Goal: Task Accomplishment & Management: Manage account settings

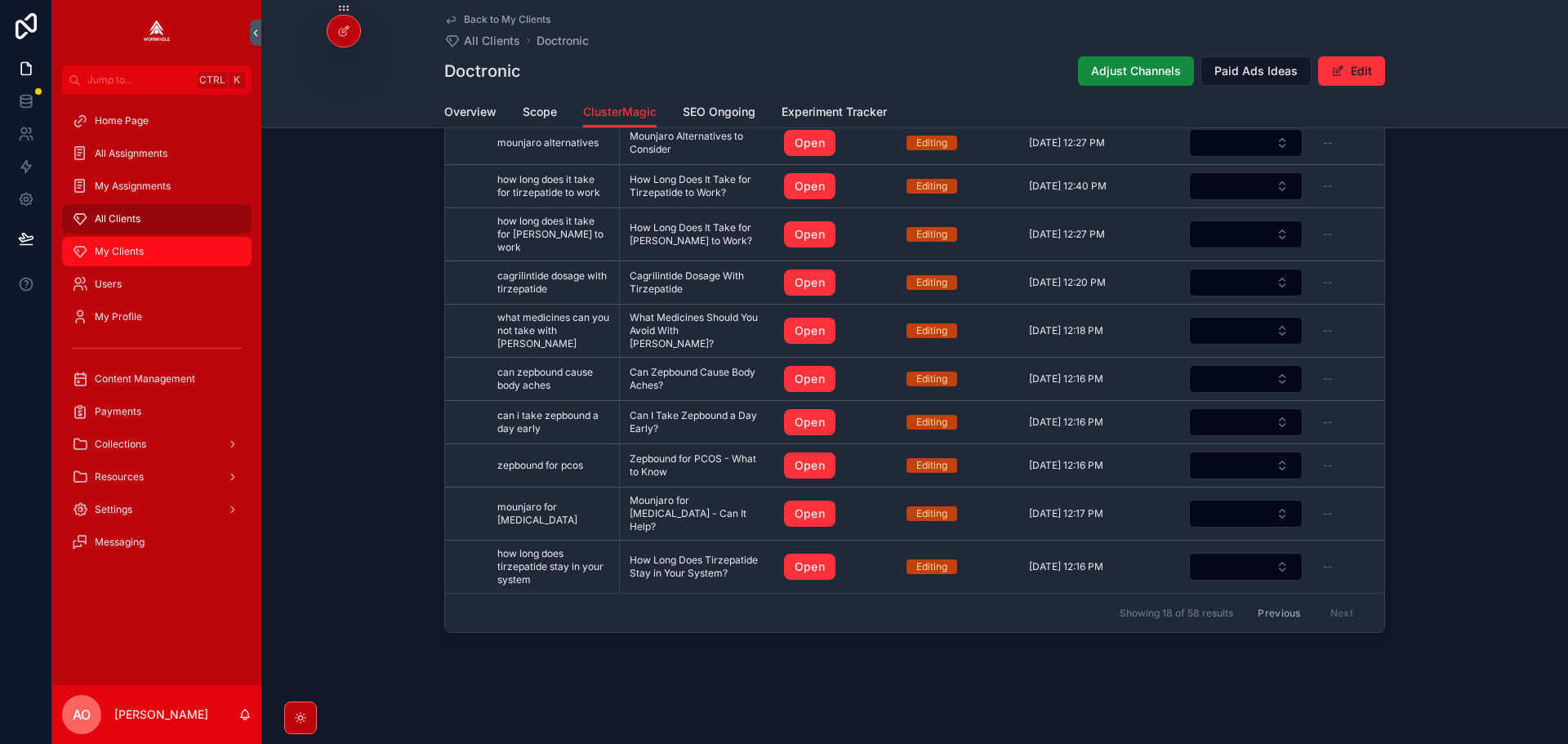
scroll to position [321, 0]
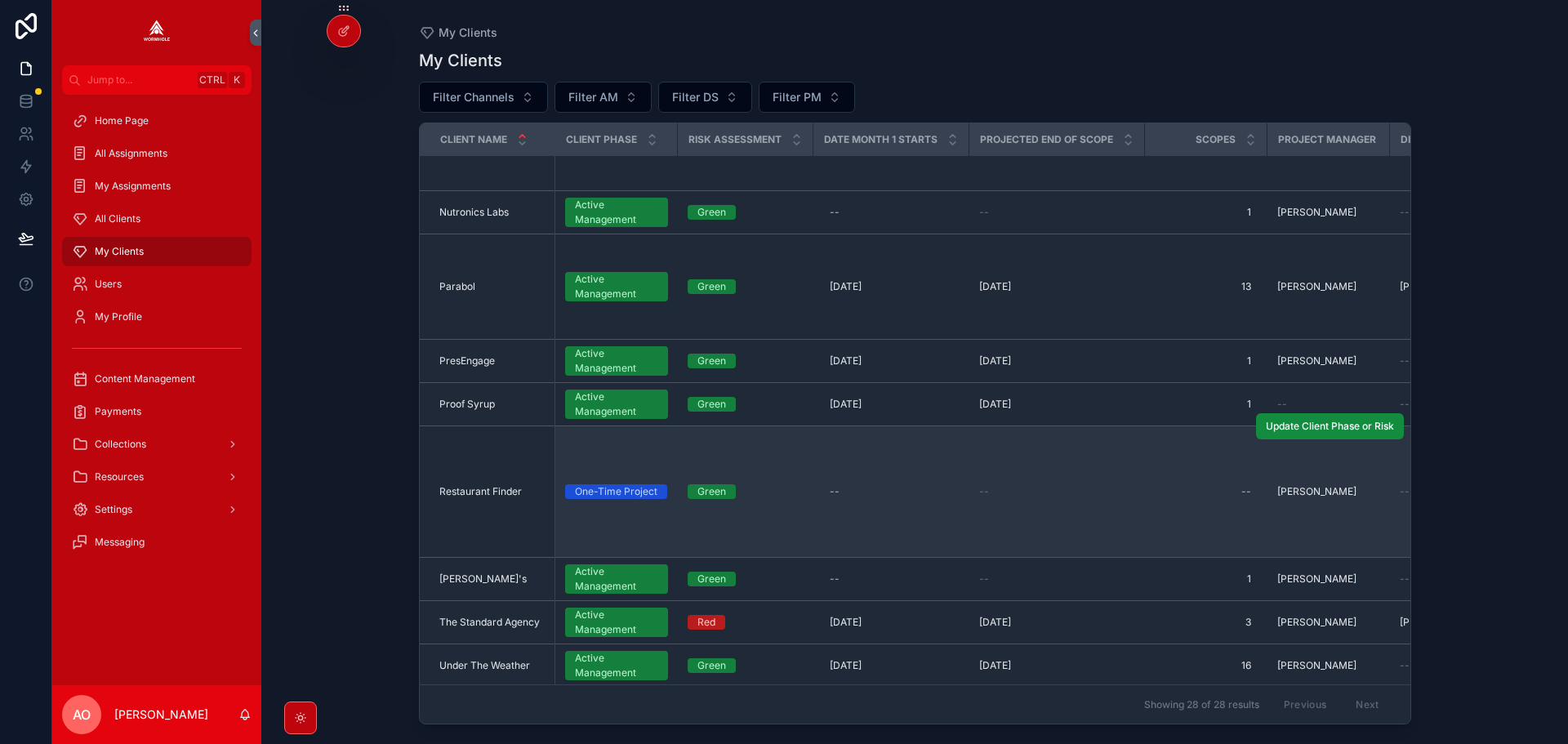
scroll to position [1393, 0]
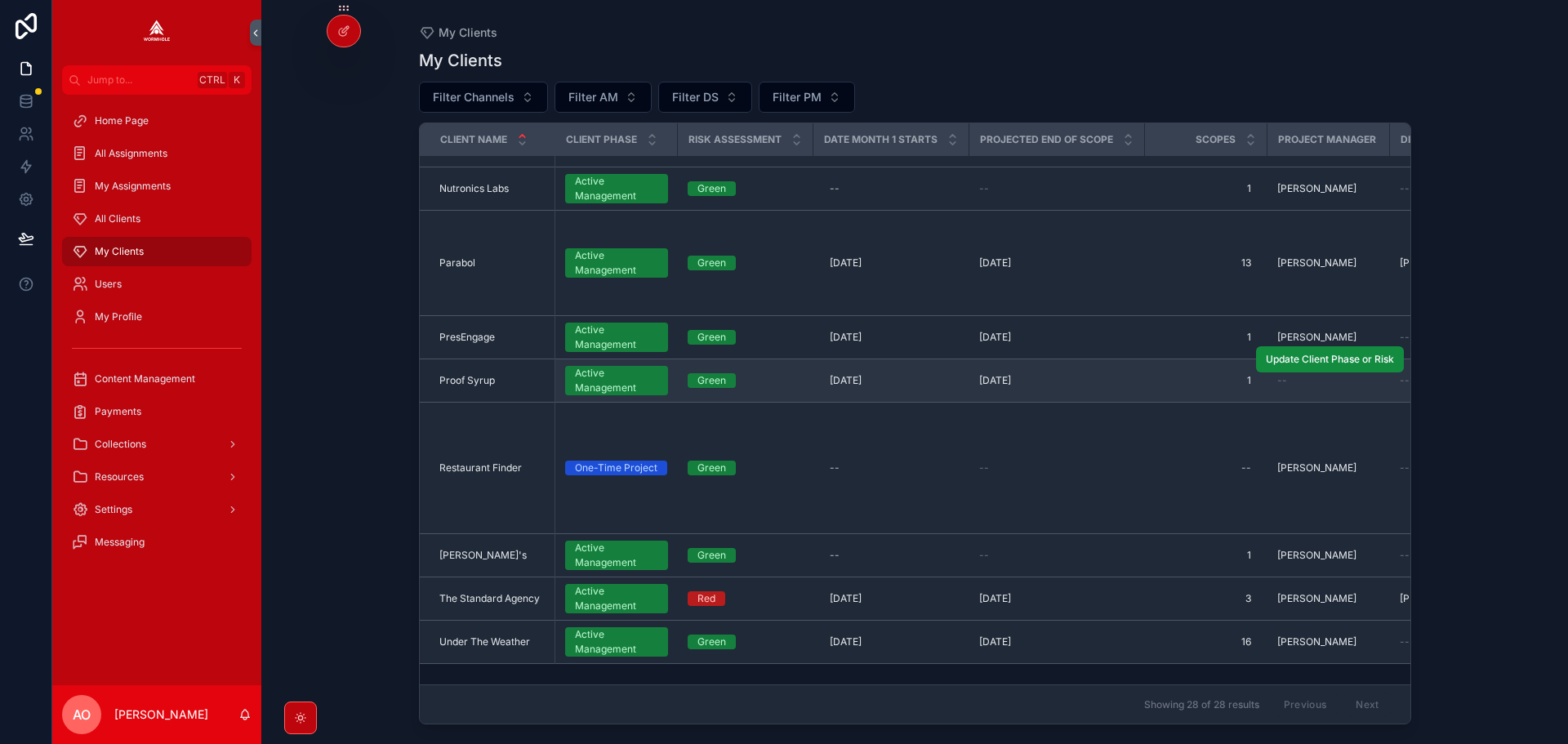
click at [472, 374] on span "Proof Syrup" at bounding box center [467, 380] width 56 height 13
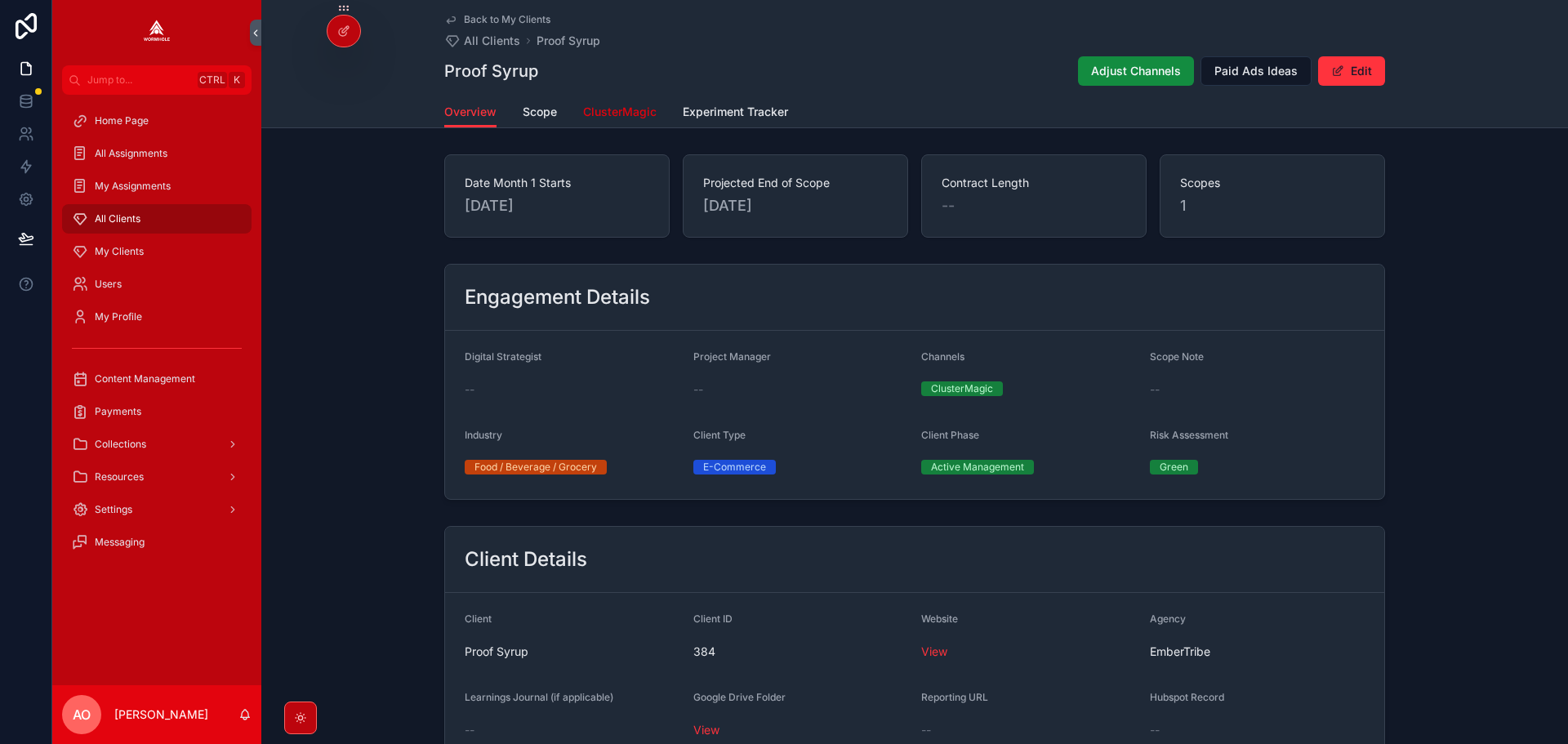
click at [603, 113] on span "ClusterMagic" at bounding box center [619, 111] width 74 height 16
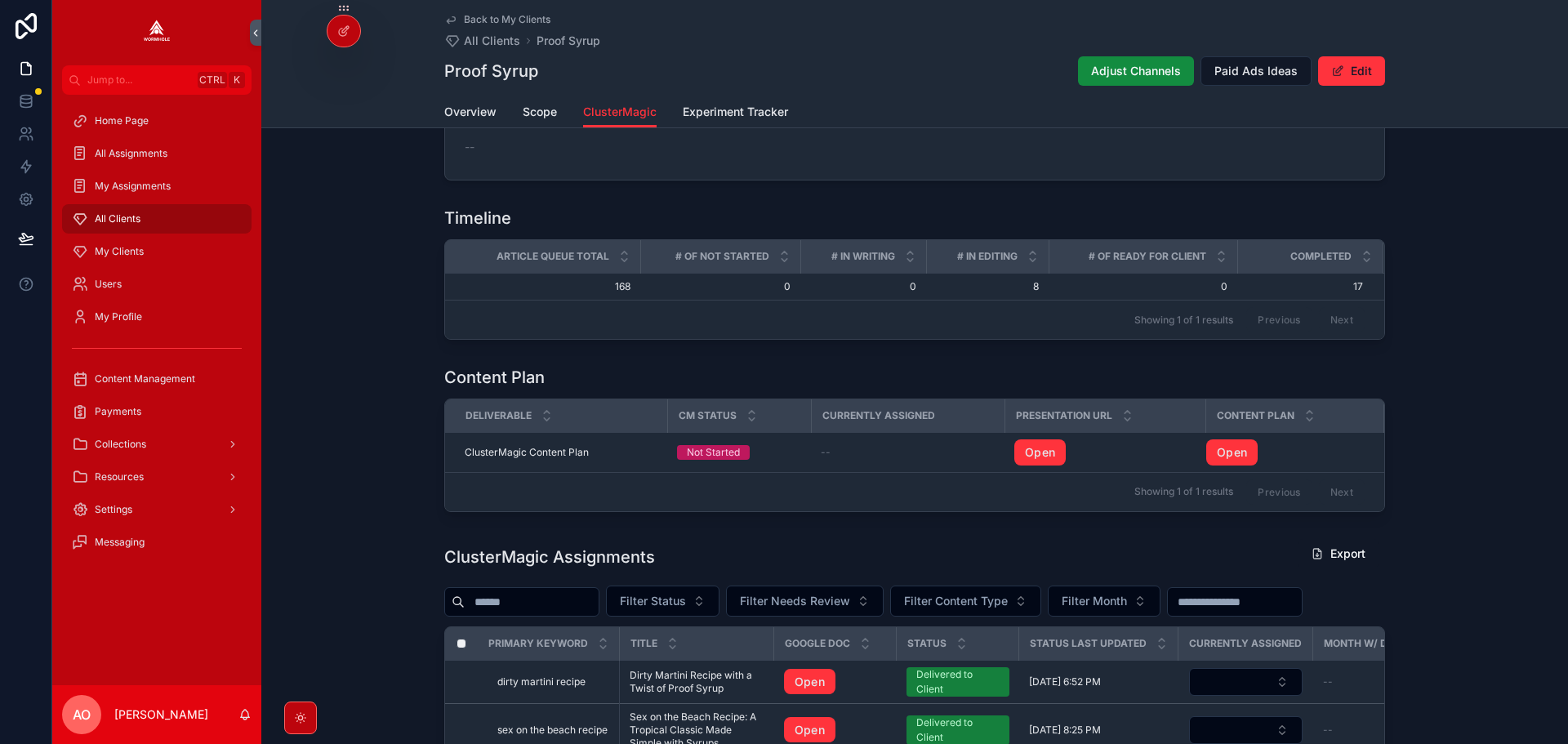
scroll to position [620, 0]
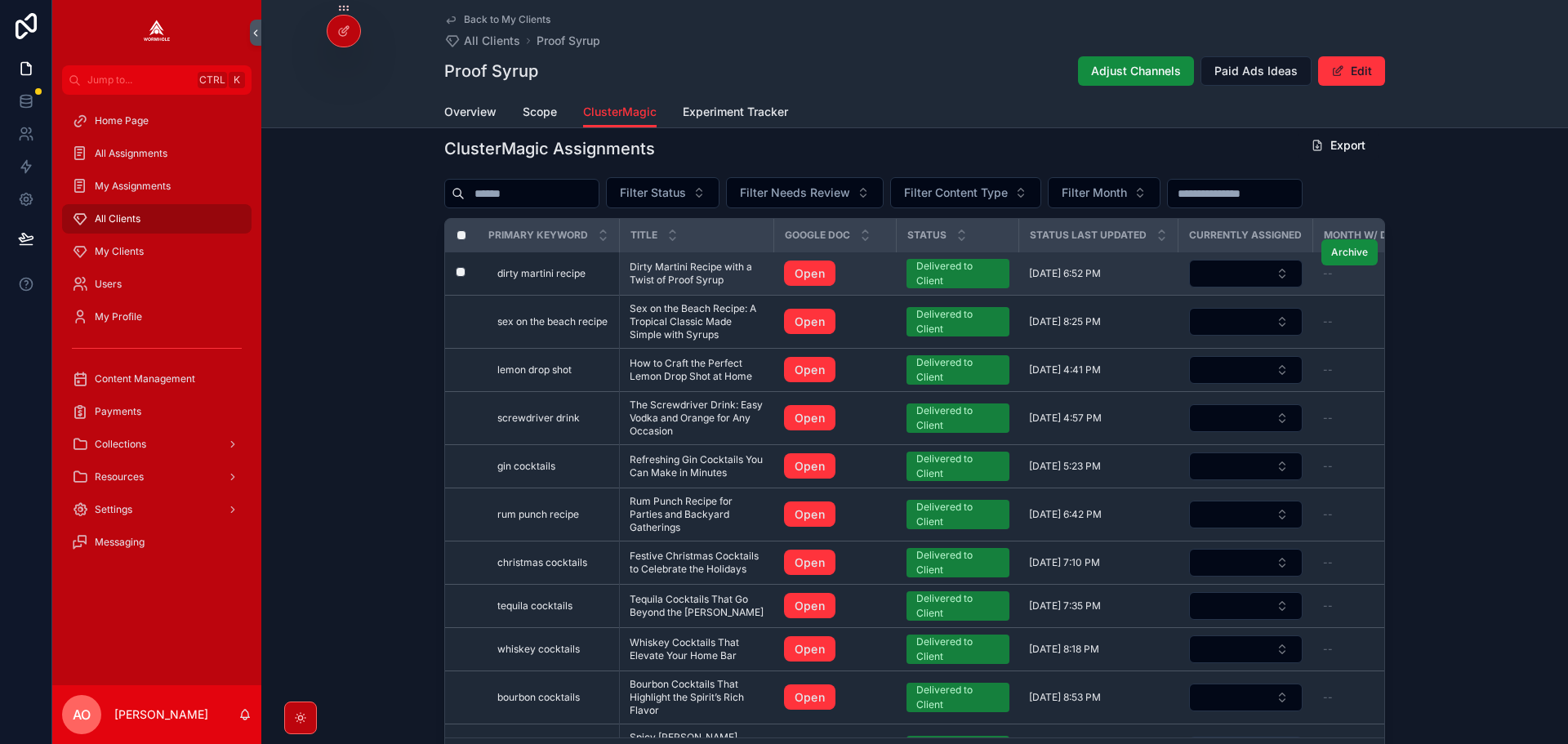
click at [666, 278] on span "Dirty Martini Recipe with a Twist of Proof Syrup" at bounding box center [696, 273] width 135 height 26
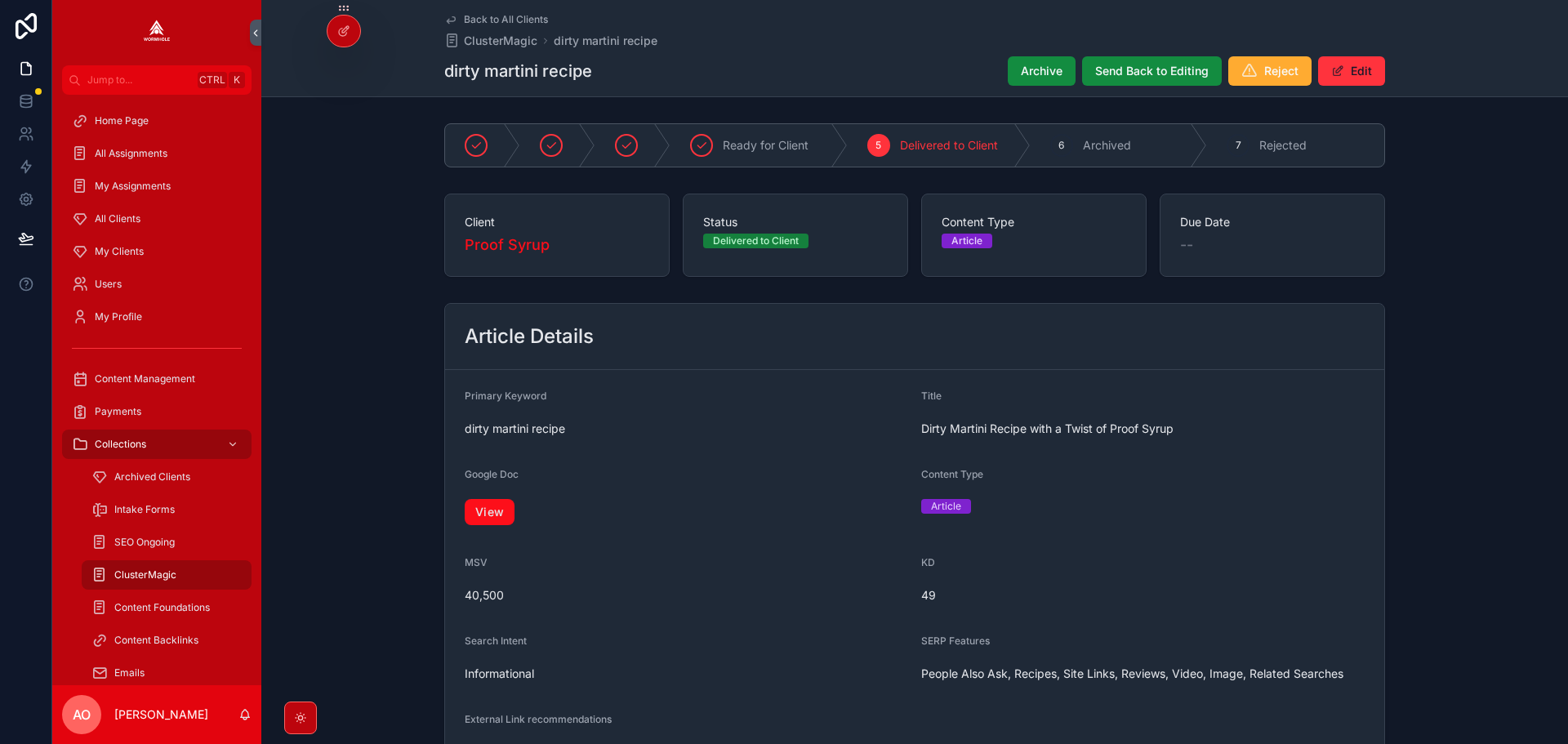
click at [483, 510] on link "View" at bounding box center [489, 512] width 49 height 26
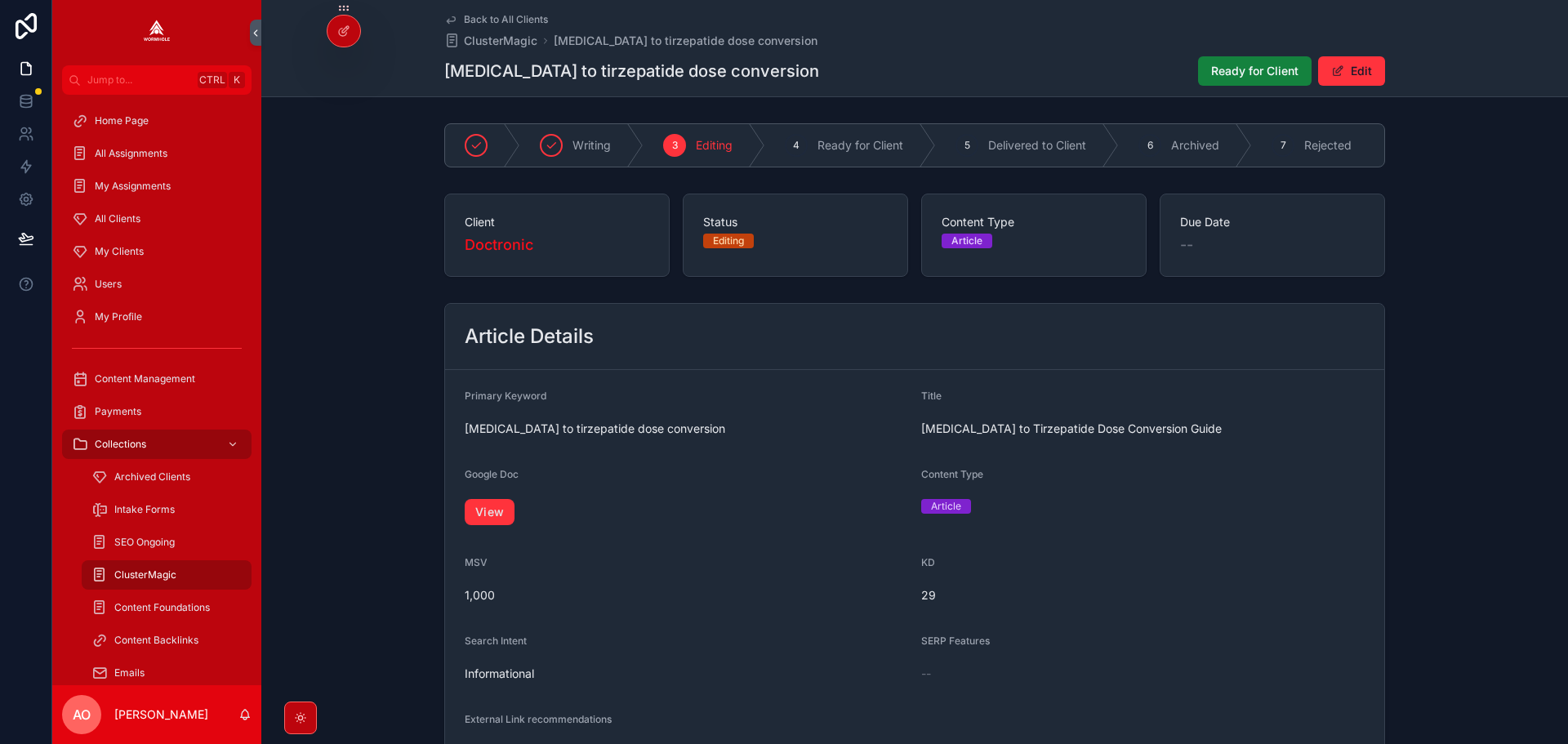
click at [1221, 75] on span "Ready for Client" at bounding box center [1255, 70] width 88 height 16
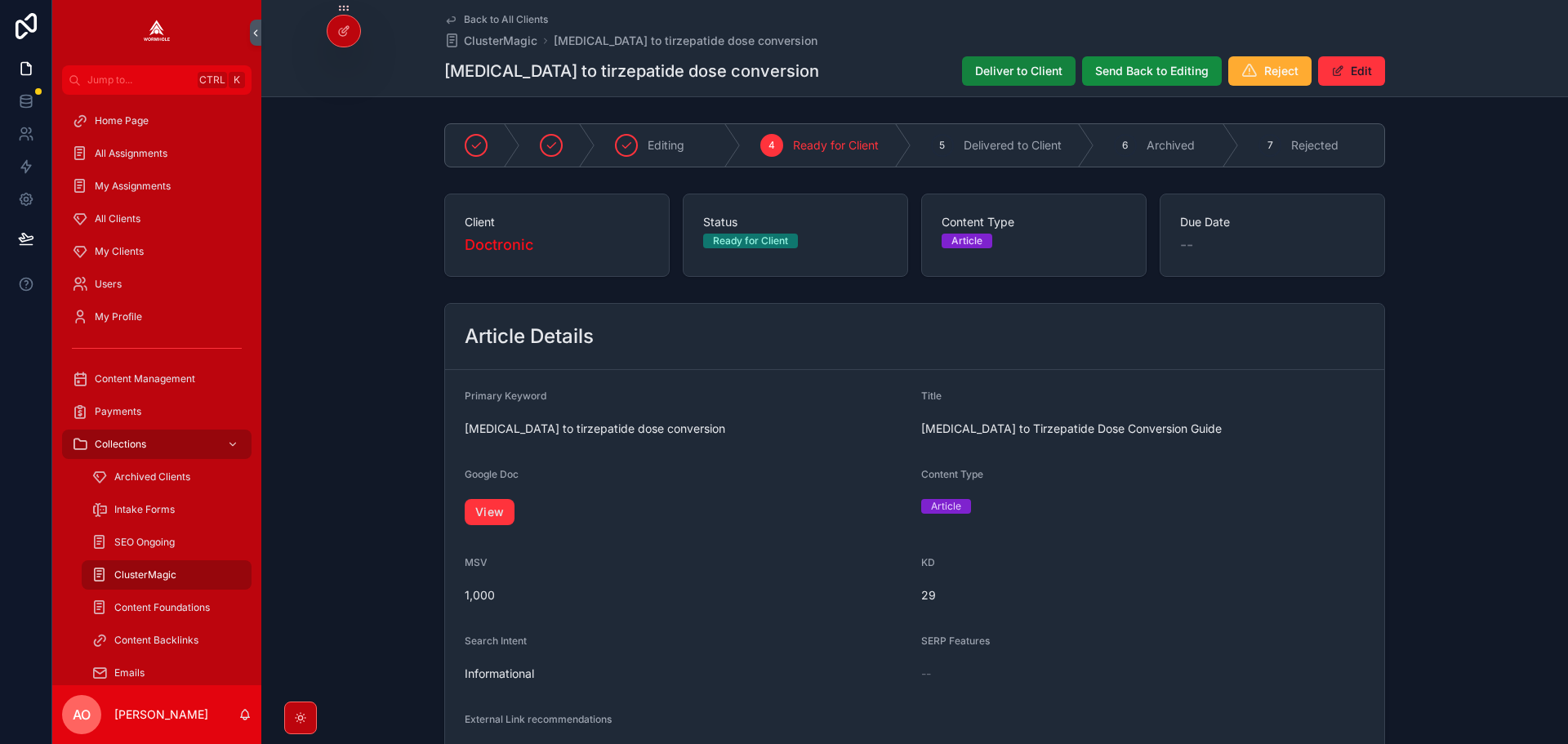
click at [1015, 59] on button "Deliver to Client" at bounding box center [1018, 71] width 114 height 30
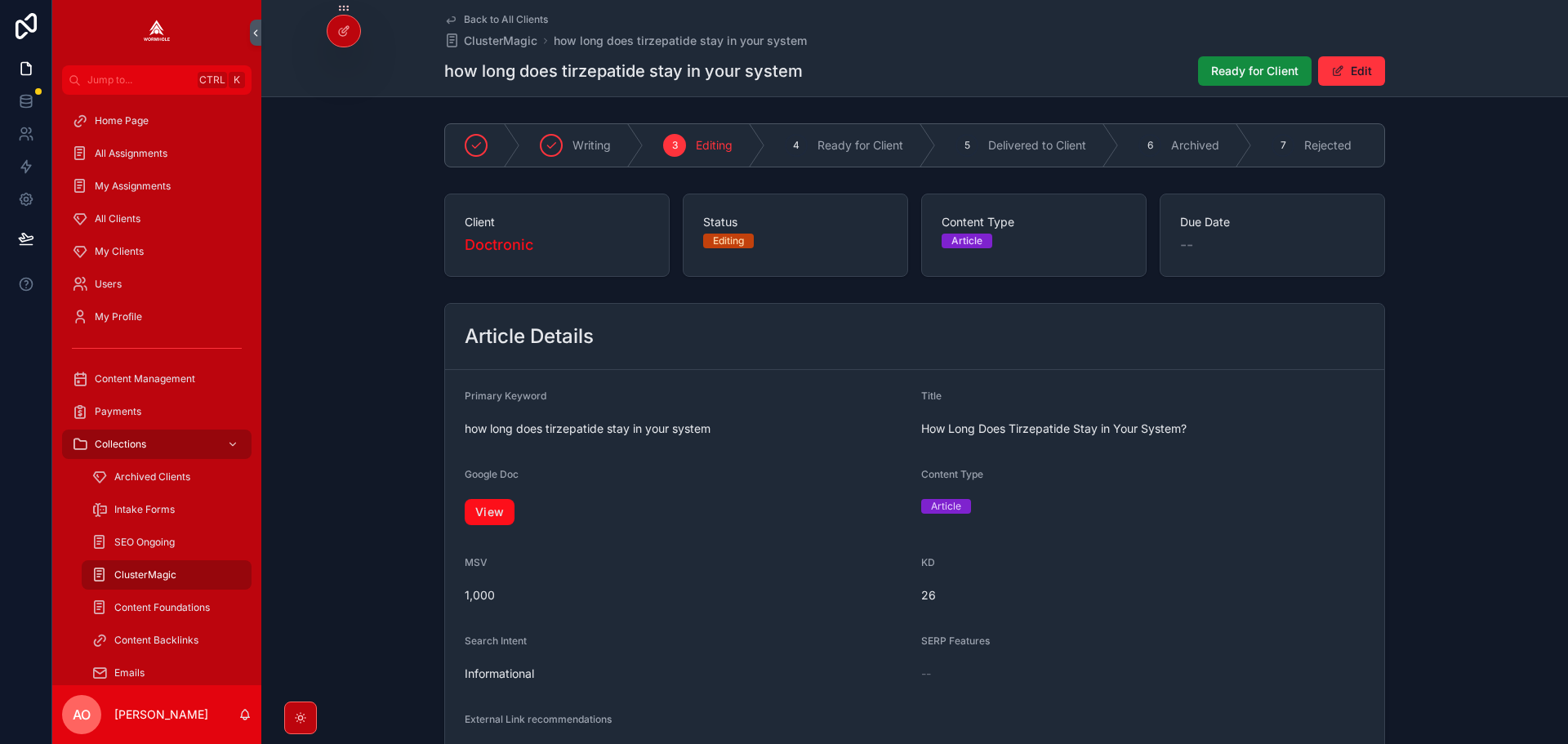
click at [475, 513] on link "View" at bounding box center [489, 512] width 49 height 26
